Goal: Check status: Check status

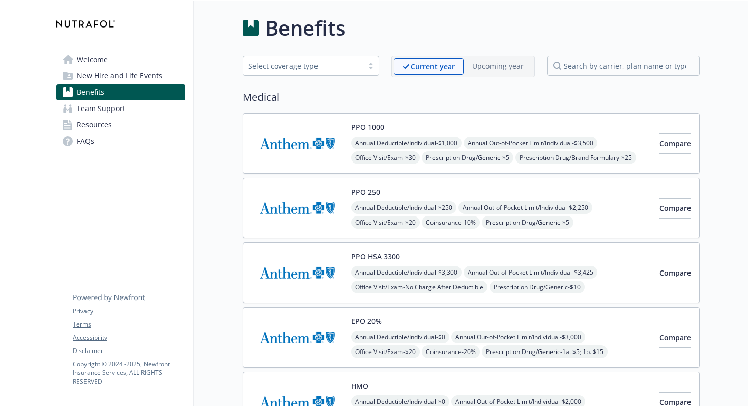
scroll to position [1511, 0]
